Goal: Task Accomplishment & Management: Use online tool/utility

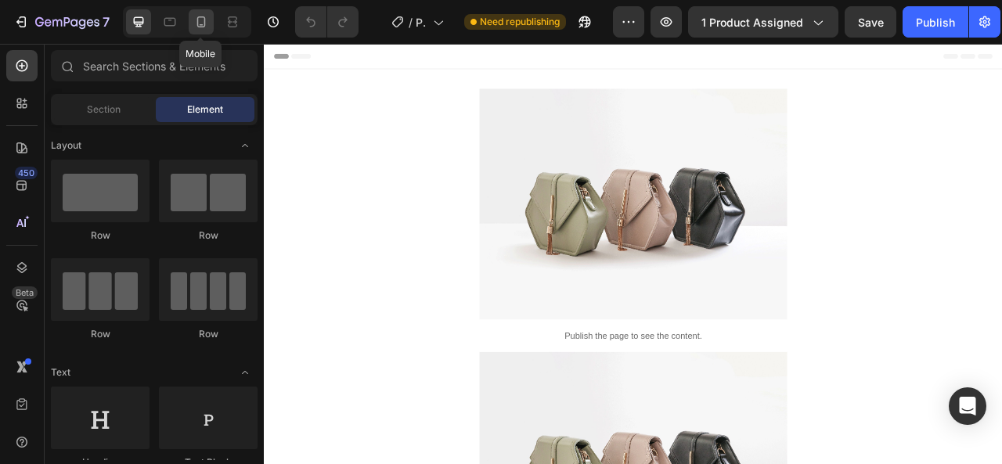
click at [204, 24] on icon at bounding box center [201, 21] width 9 height 11
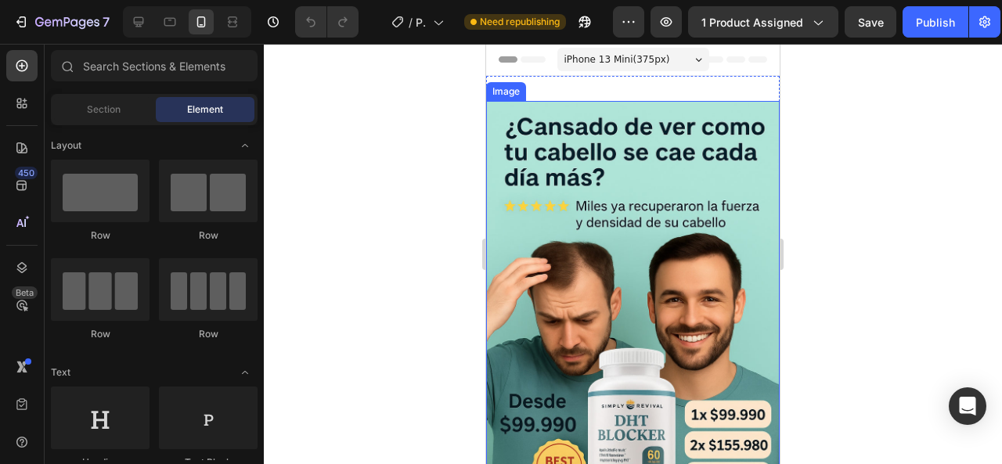
click at [657, 248] on img at bounding box center [632, 321] width 293 height 441
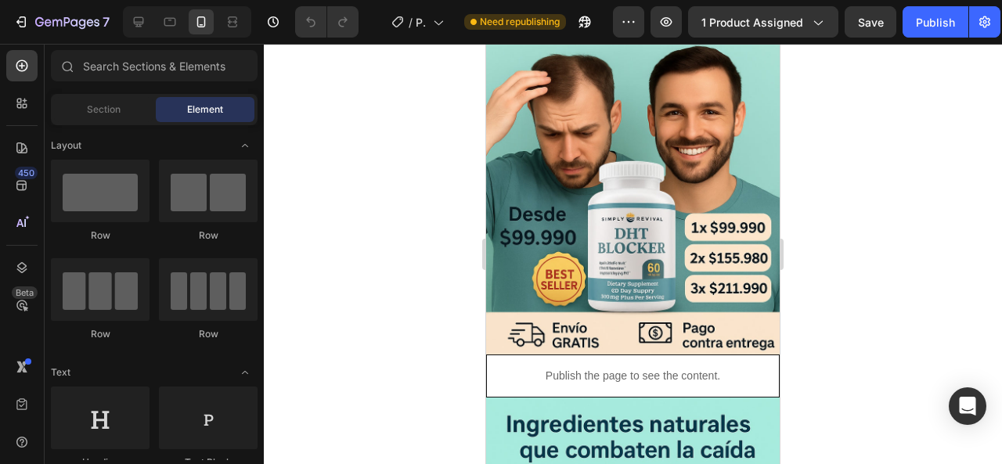
scroll to position [198, 0]
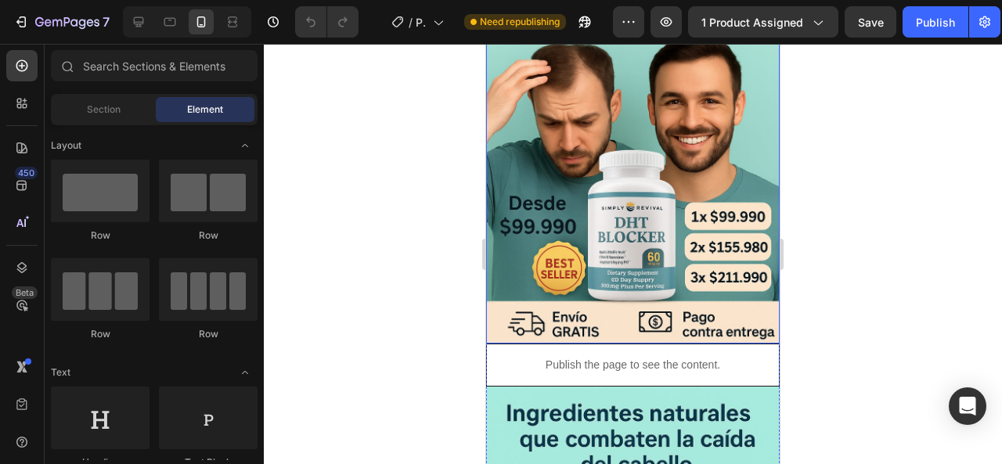
click at [587, 159] on img at bounding box center [632, 123] width 293 height 441
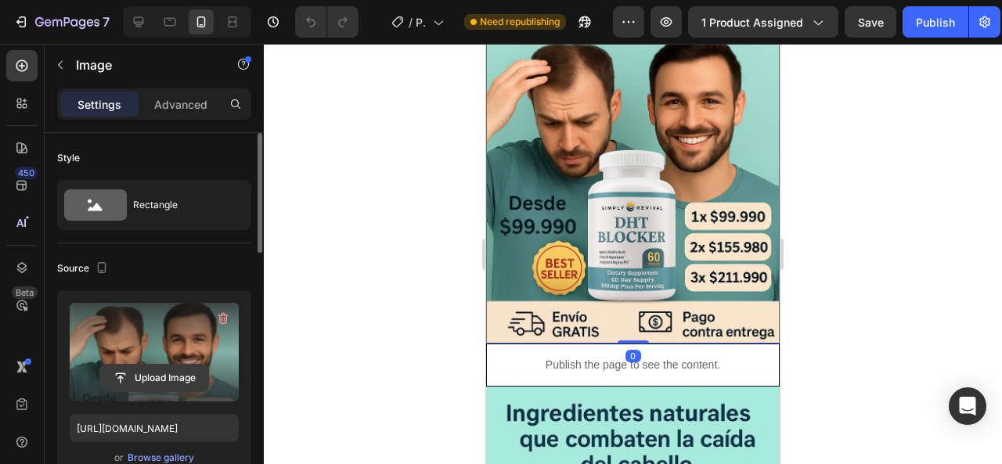
click at [142, 379] on input "file" at bounding box center [154, 378] width 108 height 27
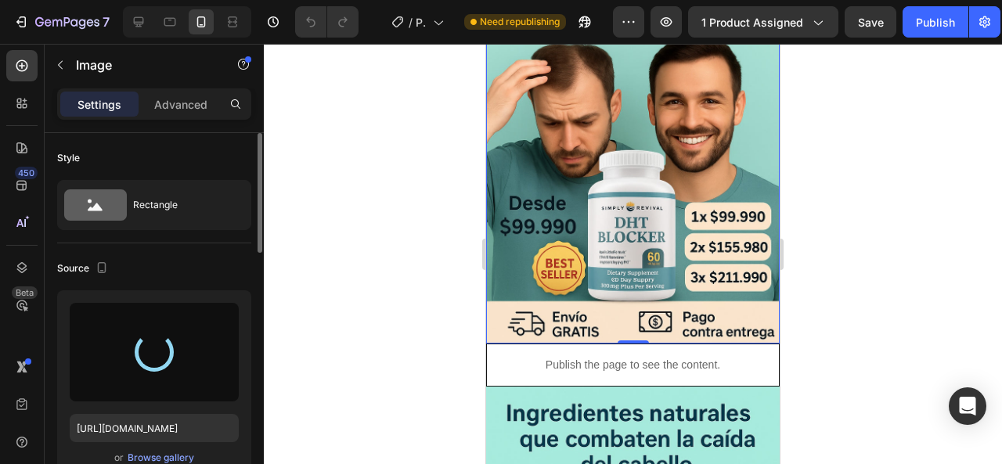
type input "[URL][DOMAIN_NAME]"
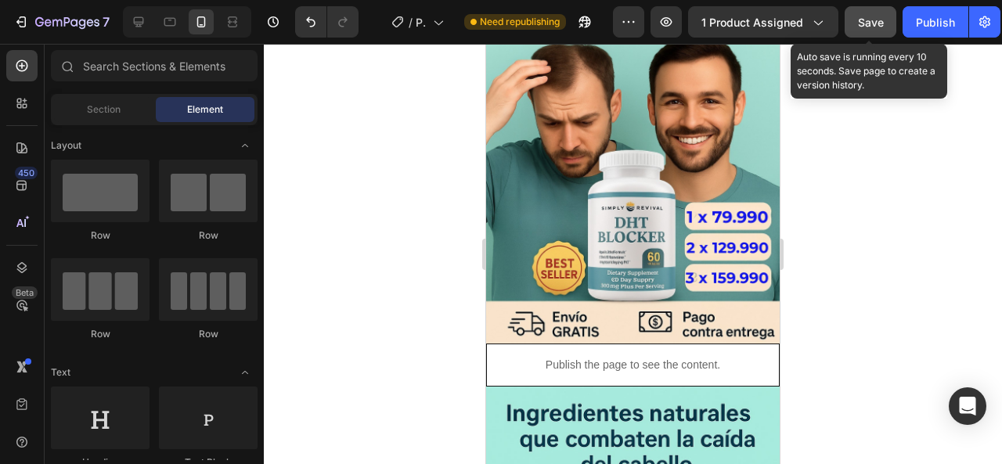
click at [873, 26] on span "Save" at bounding box center [871, 22] width 26 height 13
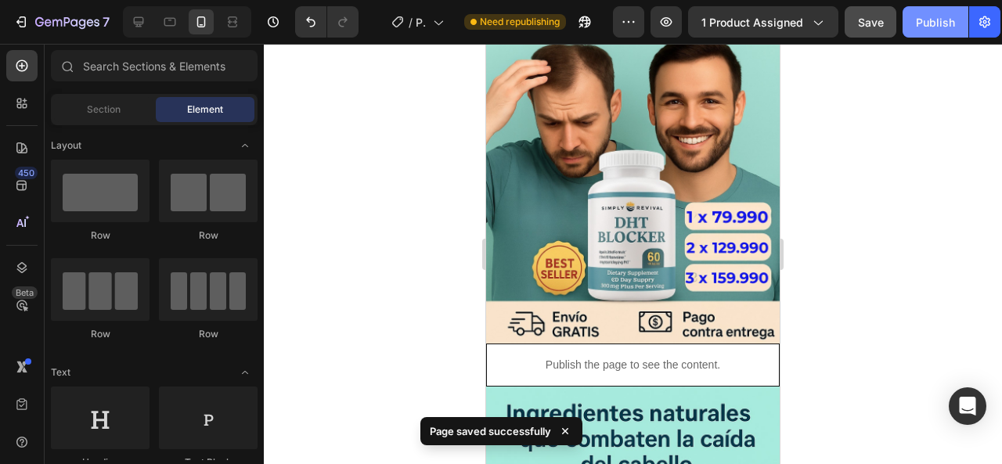
click at [936, 26] on div "Publish" at bounding box center [935, 22] width 39 height 16
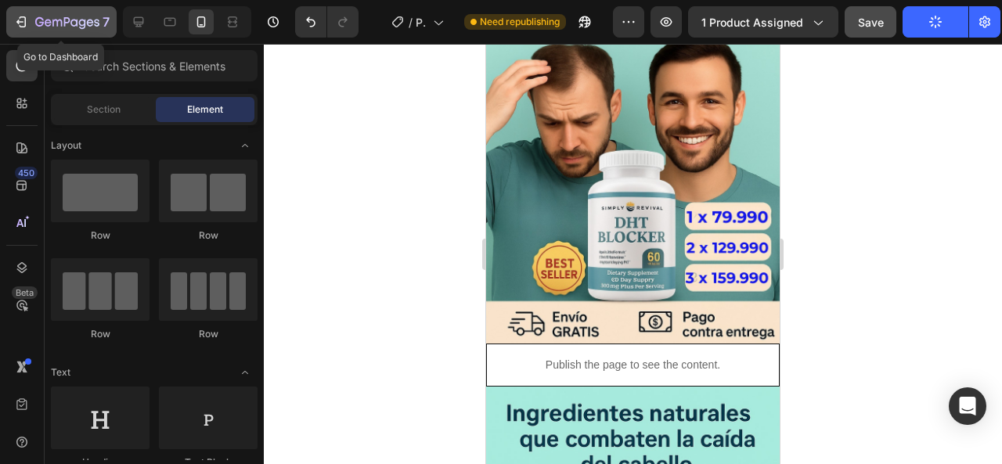
click at [21, 20] on icon "button" at bounding box center [21, 22] width 16 height 16
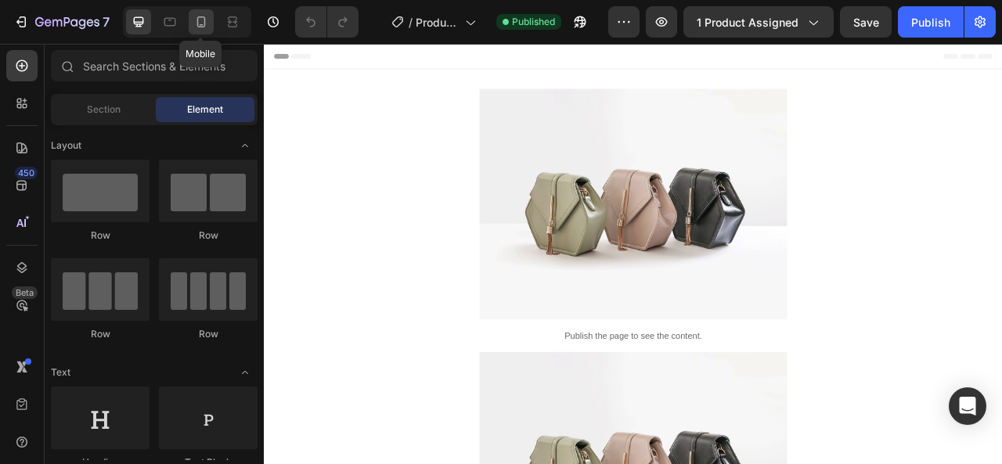
click at [207, 24] on icon at bounding box center [201, 22] width 16 height 16
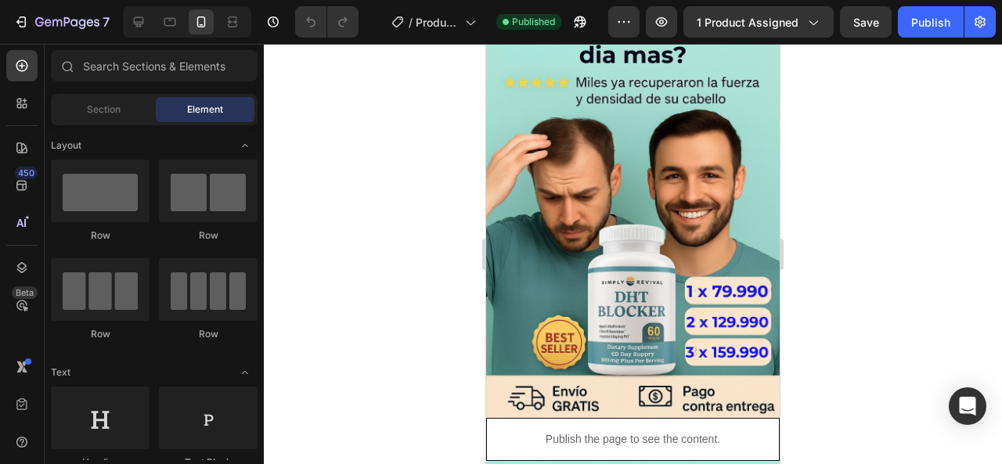
scroll to position [166, 0]
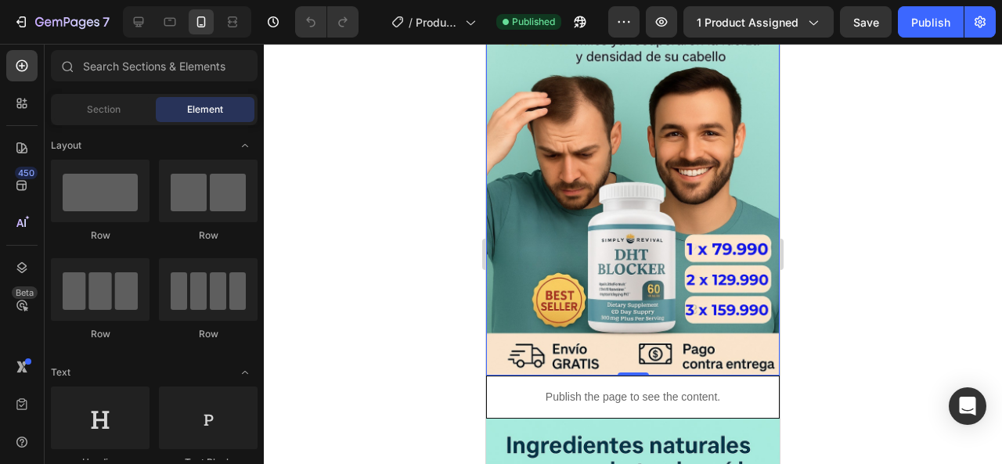
click at [618, 159] on img at bounding box center [632, 155] width 293 height 441
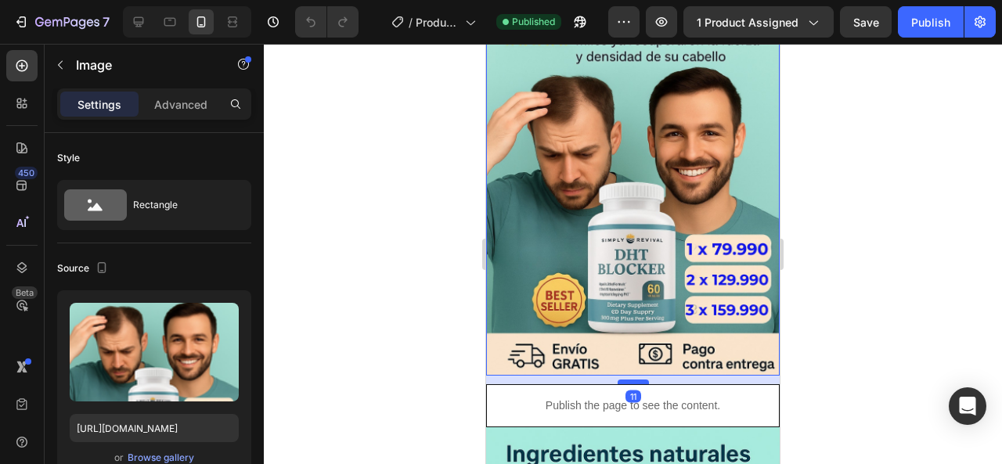
drag, startPoint x: 624, startPoint y: 354, endPoint x: 621, endPoint y: 362, distance: 9.2
click at [621, 380] on div at bounding box center [632, 382] width 31 height 5
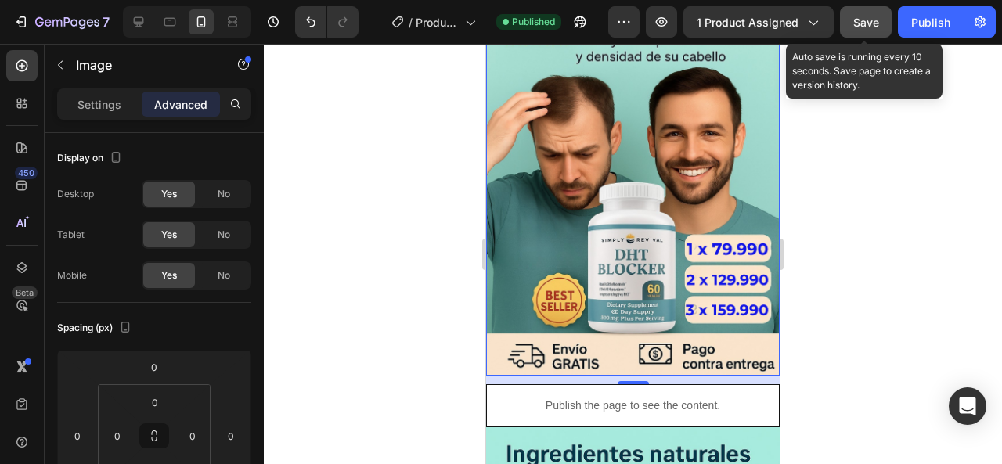
click at [862, 28] on div "Save" at bounding box center [866, 22] width 26 height 16
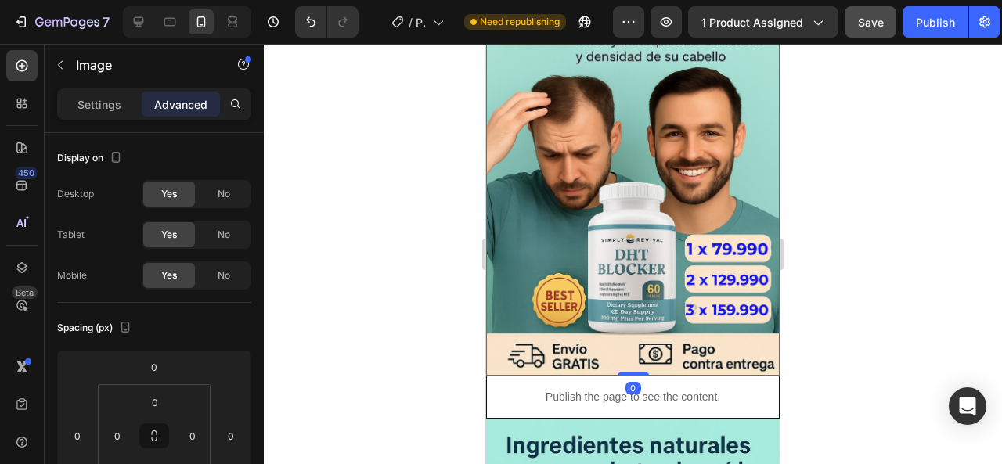
drag, startPoint x: 620, startPoint y: 364, endPoint x: 620, endPoint y: 337, distance: 27.4
click at [620, 337] on div "Image 0" at bounding box center [632, 155] width 293 height 441
type input "0"
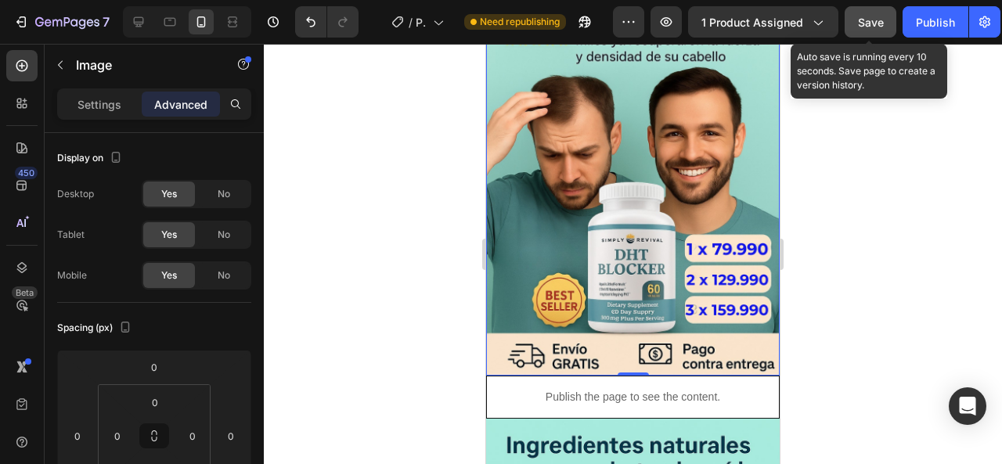
click at [866, 25] on span "Save" at bounding box center [871, 22] width 26 height 13
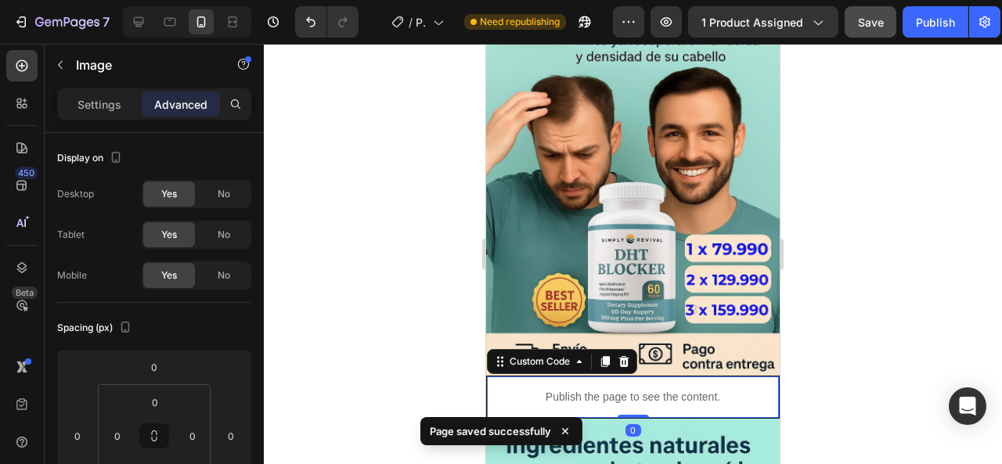
click at [596, 389] on p "Publish the page to see the content." at bounding box center [633, 397] width 292 height 16
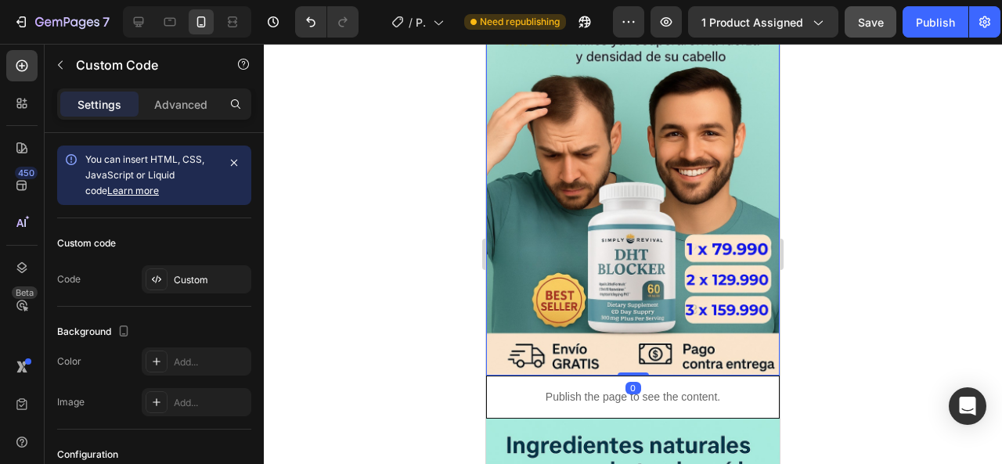
click at [614, 236] on img at bounding box center [632, 155] width 293 height 441
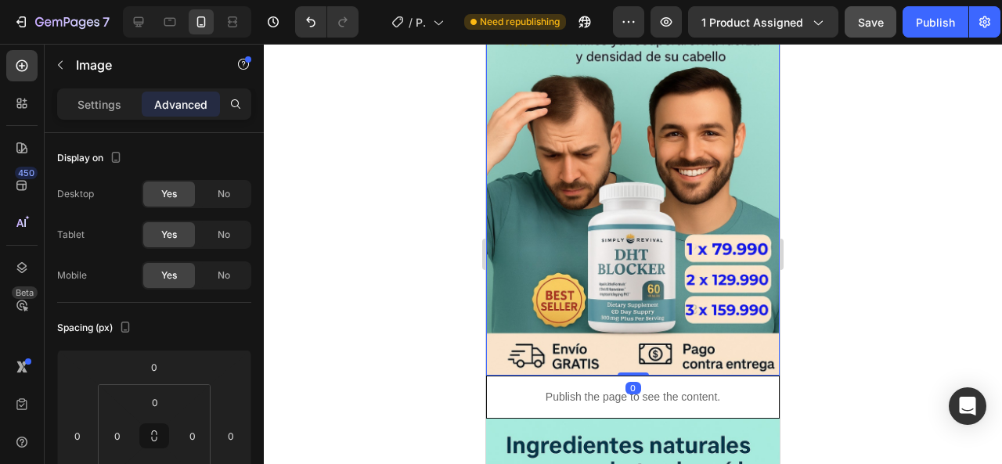
click at [661, 217] on img at bounding box center [632, 155] width 293 height 441
